Goal: Task Accomplishment & Management: Use online tool/utility

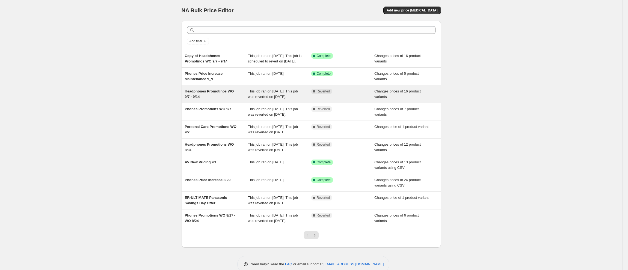
click at [216, 98] on span "Headphones Promotinos WO 9/7 - 9/14" at bounding box center [209, 94] width 49 height 10
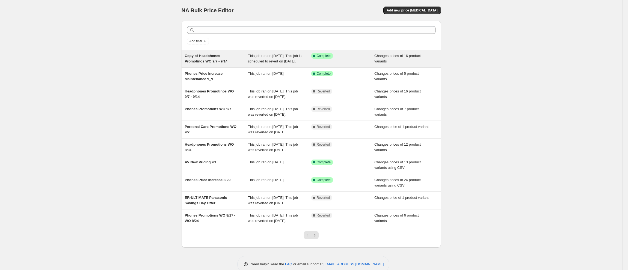
click at [216, 62] on span "Copy of Headphones Promotinos WO 9/7 - 9/14" at bounding box center [206, 59] width 43 height 10
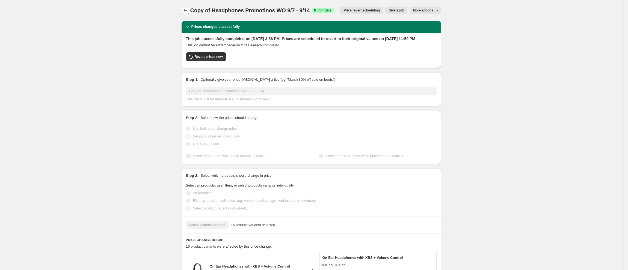
click at [184, 12] on button "Price change jobs" at bounding box center [186, 11] width 8 height 8
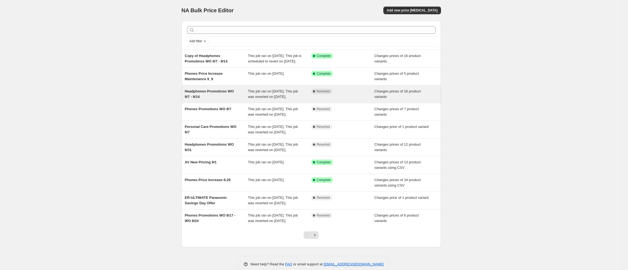
click at [210, 100] on div "Headphones Promotinos WO 9/7 - 9/14" at bounding box center [216, 94] width 63 height 11
